Goal: Task Accomplishment & Management: Manage account settings

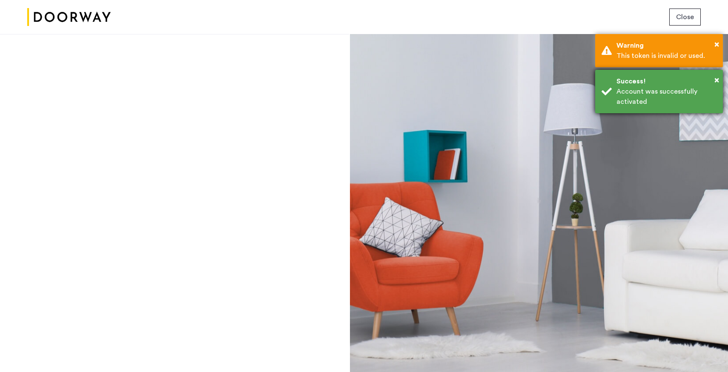
click at [645, 104] on div "Account was successfully activated" at bounding box center [666, 96] width 100 height 20
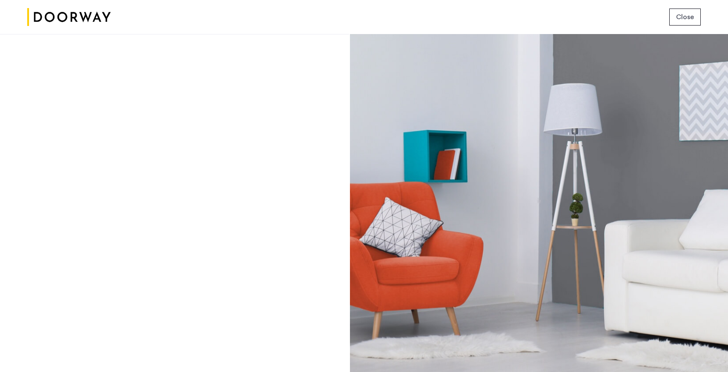
click at [59, 16] on img at bounding box center [68, 17] width 83 height 32
